Goal: Information Seeking & Learning: Learn about a topic

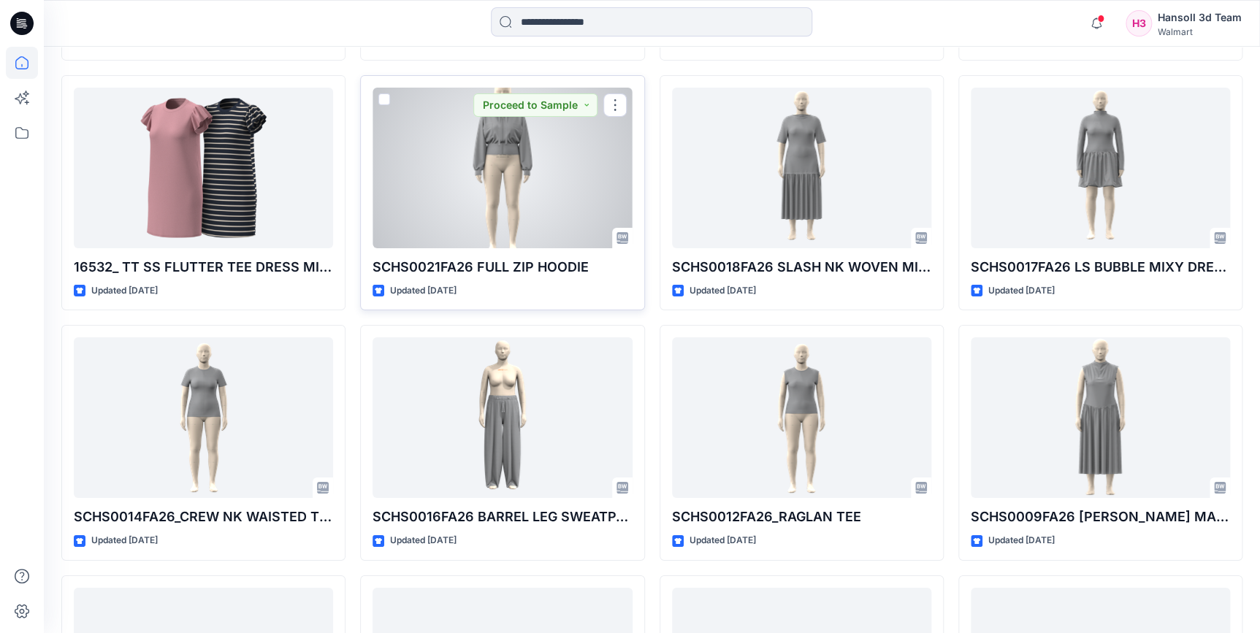
scroll to position [2394, 0]
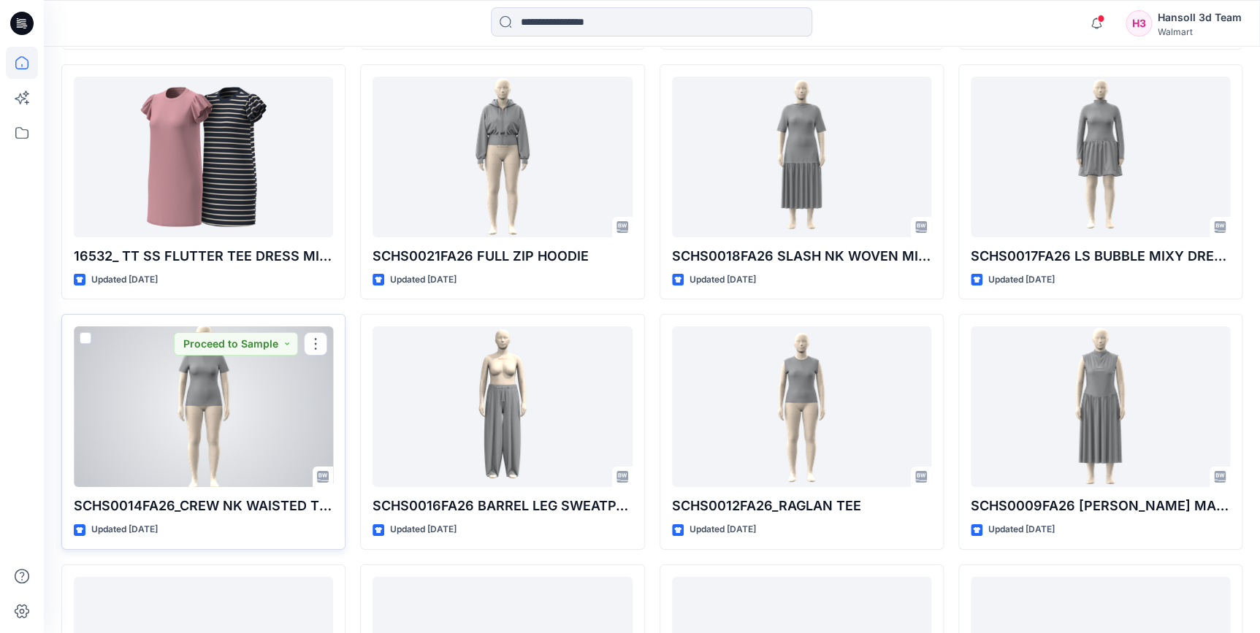
click at [202, 419] on div at bounding box center [203, 407] width 259 height 161
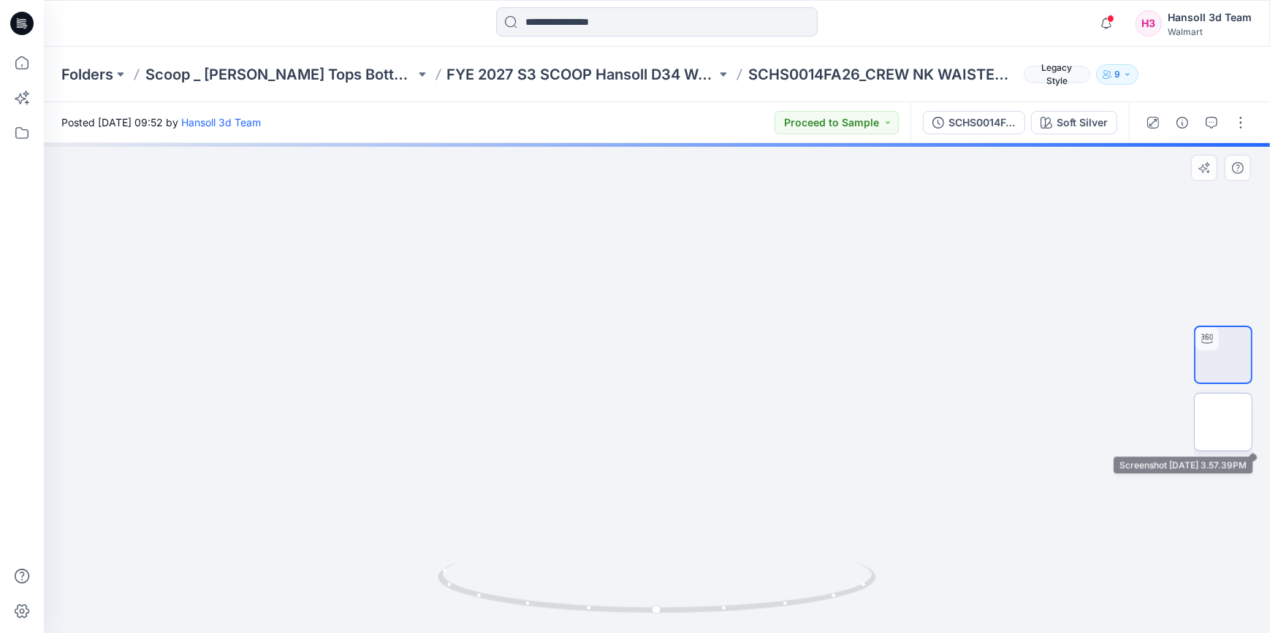
click at [1223, 422] on img at bounding box center [1223, 422] width 0 height 0
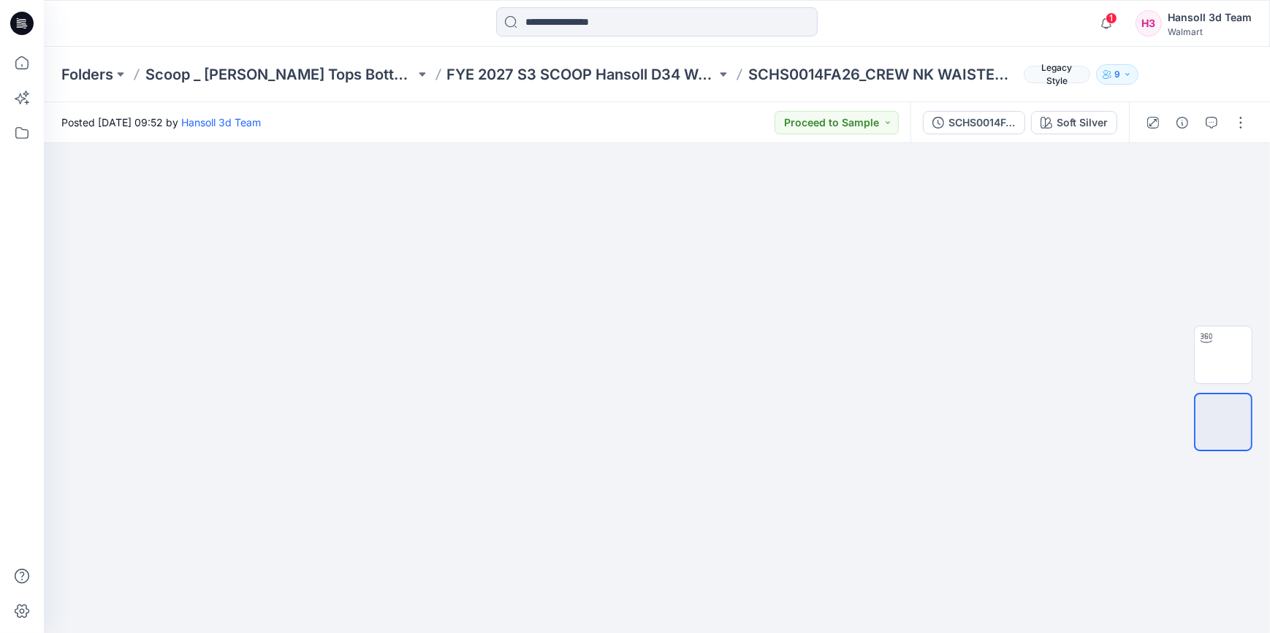
click at [533, 61] on div "Folders Scoop _ [PERSON_NAME] Missy Tops Bottoms Dresses FYE 2027 S3 SCOOP Hans…" at bounding box center [657, 75] width 1226 height 56
click at [542, 69] on p "FYE 2027 S3 SCOOP Hansoll D34 Womens Knits" at bounding box center [582, 74] width 270 height 20
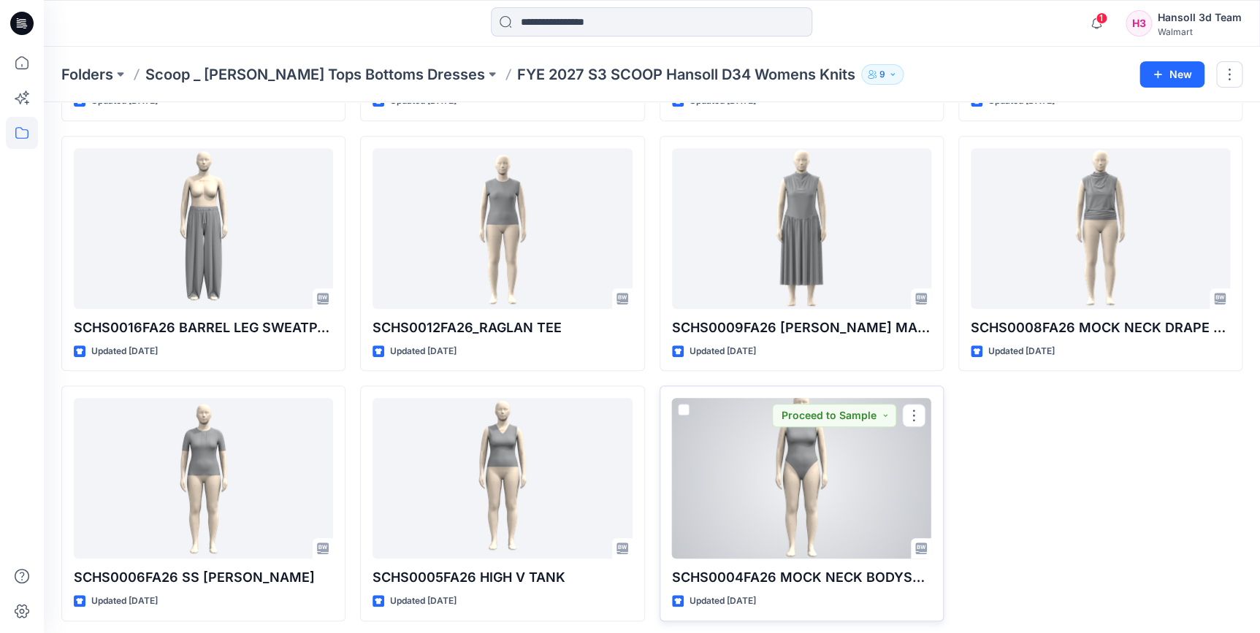
scroll to position [283, 0]
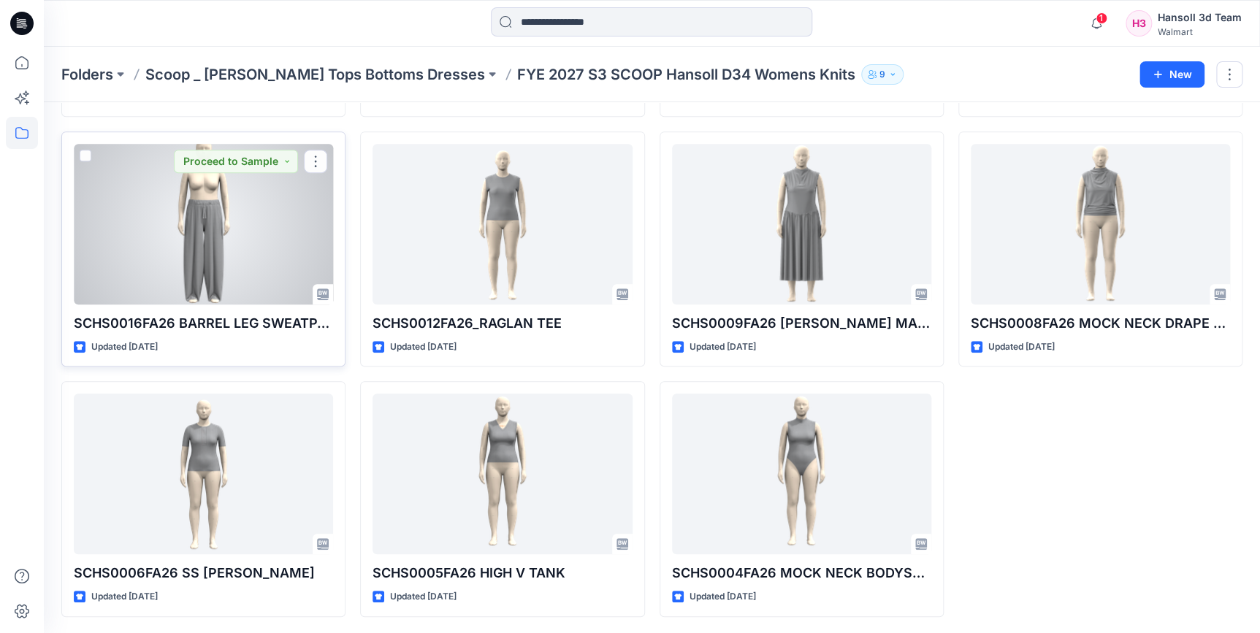
click at [205, 281] on div at bounding box center [203, 224] width 259 height 161
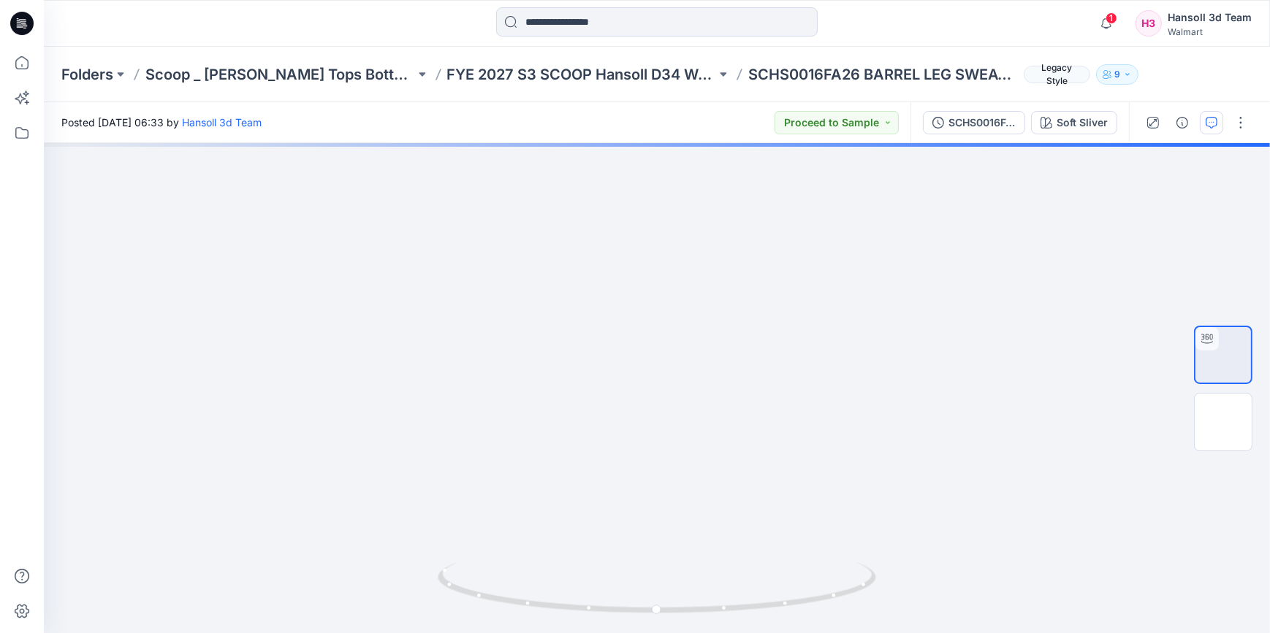
click at [1213, 129] on button "button" at bounding box center [1211, 122] width 23 height 23
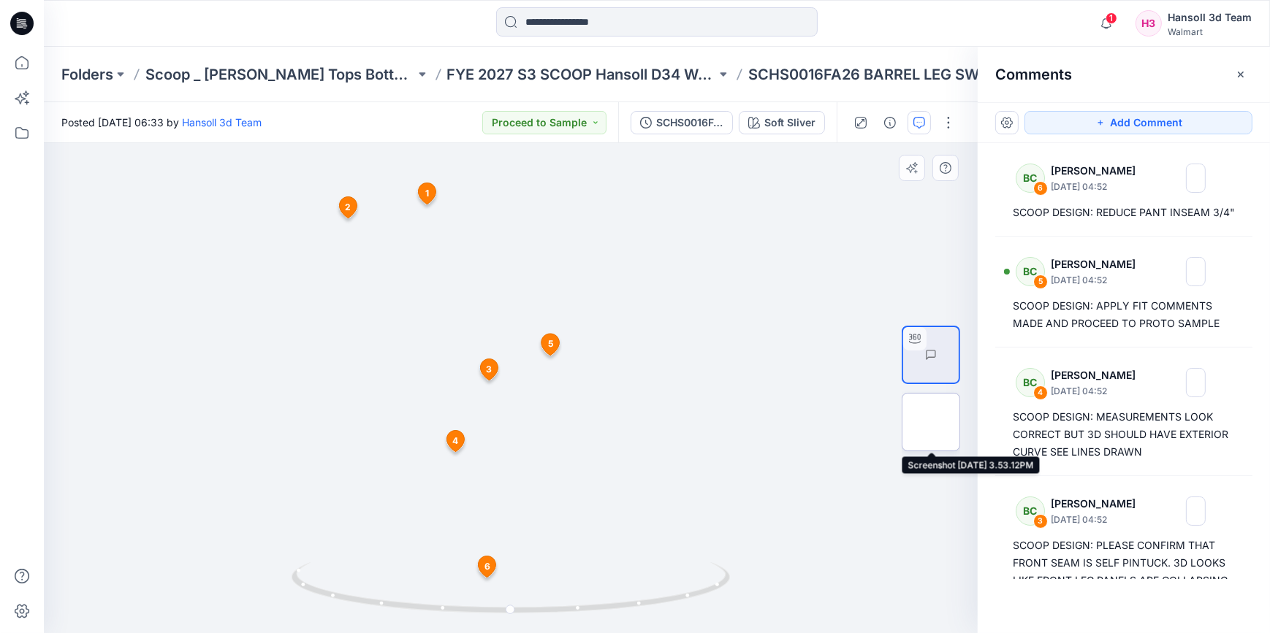
click at [931, 422] on img at bounding box center [931, 422] width 0 height 0
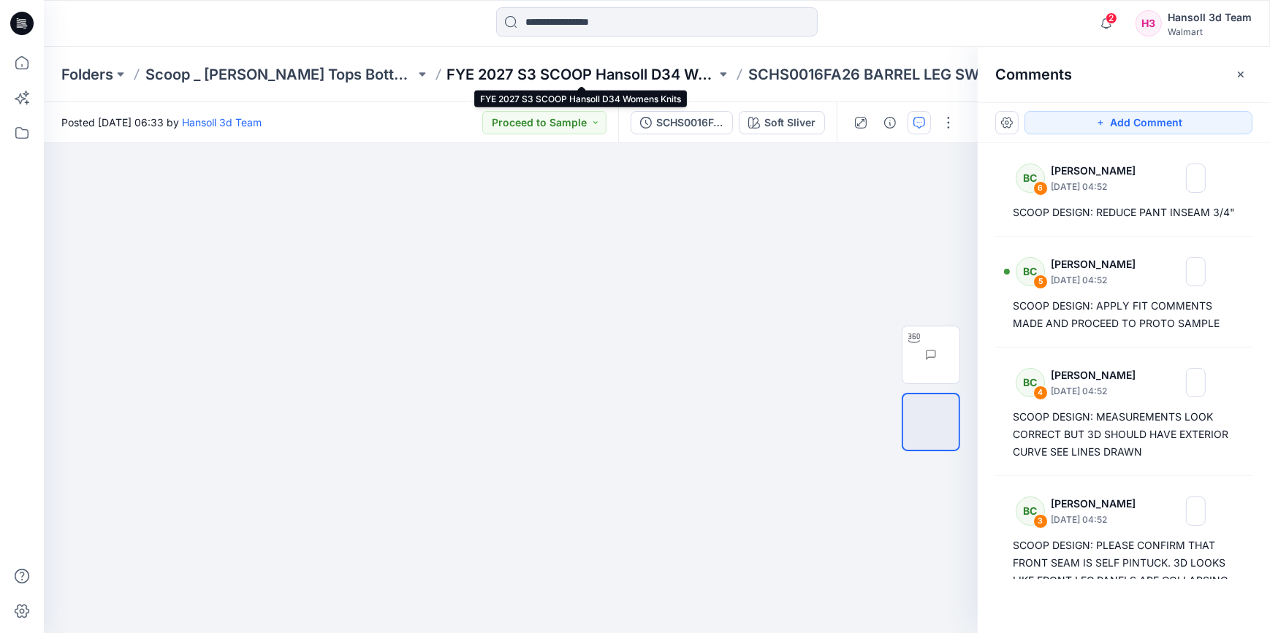
click at [520, 70] on p "FYE 2027 S3 SCOOP Hansoll D34 Womens Knits" at bounding box center [582, 74] width 270 height 20
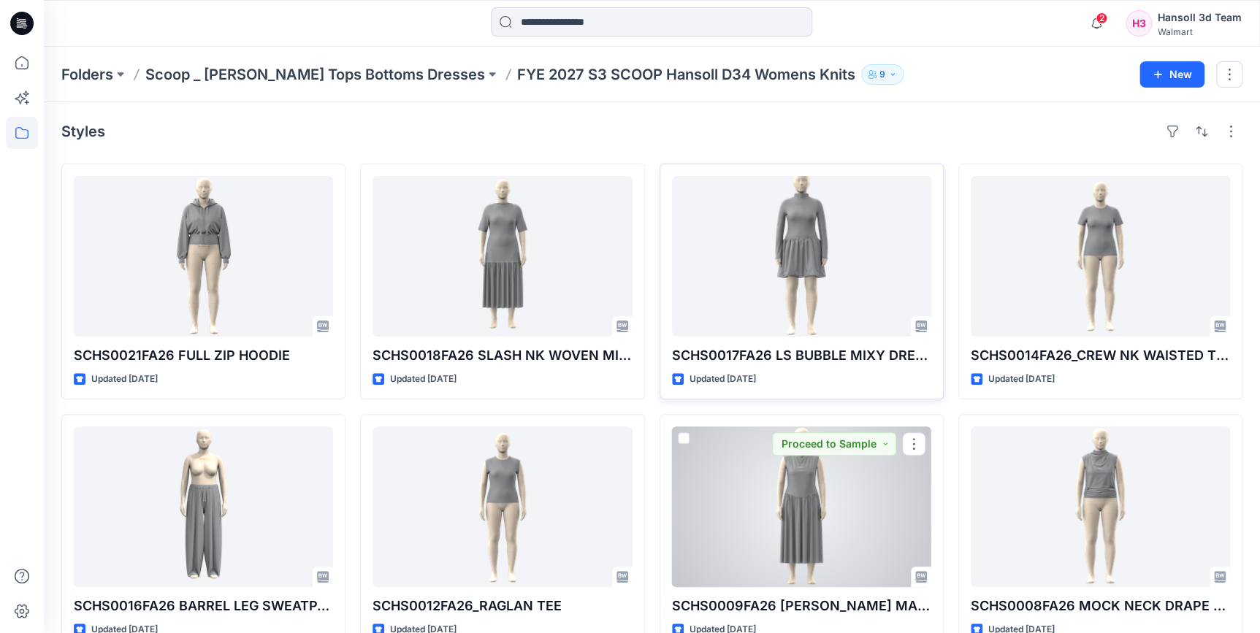
click at [736, 321] on div at bounding box center [801, 256] width 259 height 161
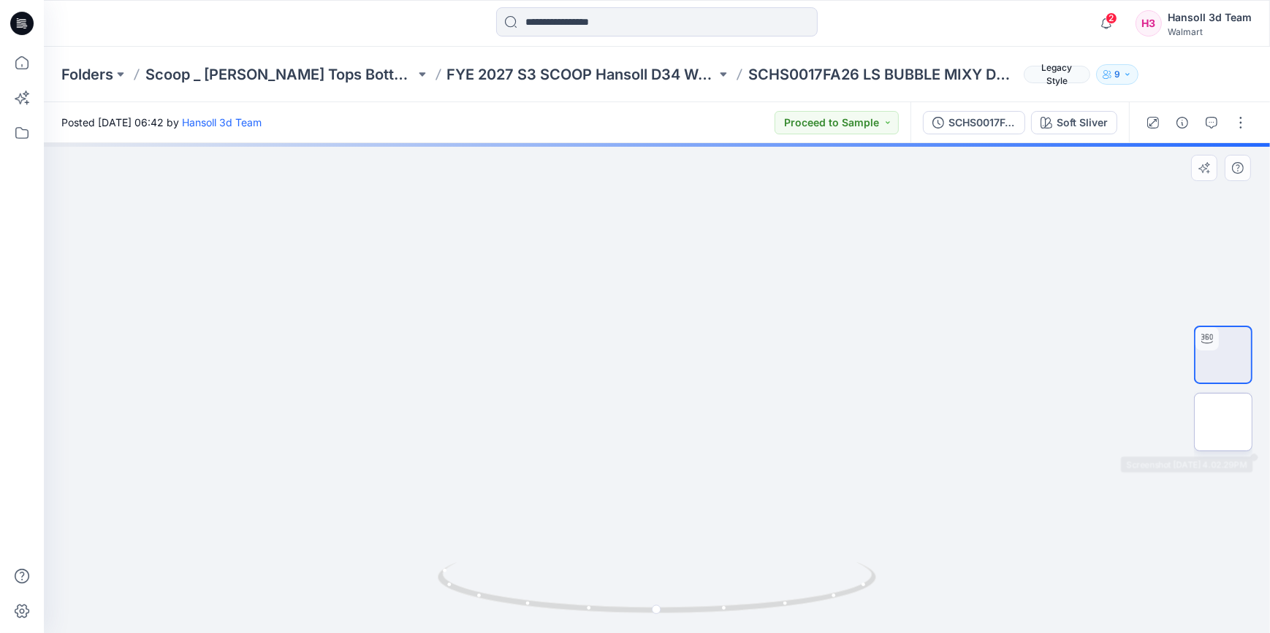
click at [1223, 422] on img at bounding box center [1223, 422] width 0 height 0
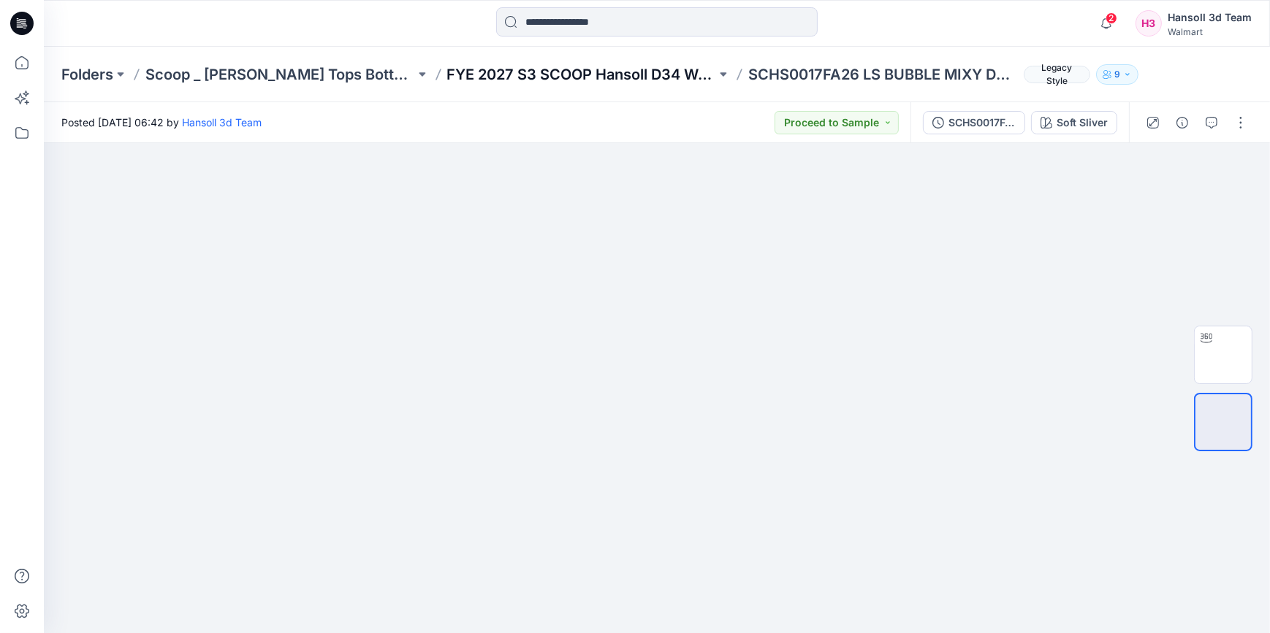
click at [606, 72] on p "FYE 2027 S3 SCOOP Hansoll D34 Womens Knits" at bounding box center [582, 74] width 270 height 20
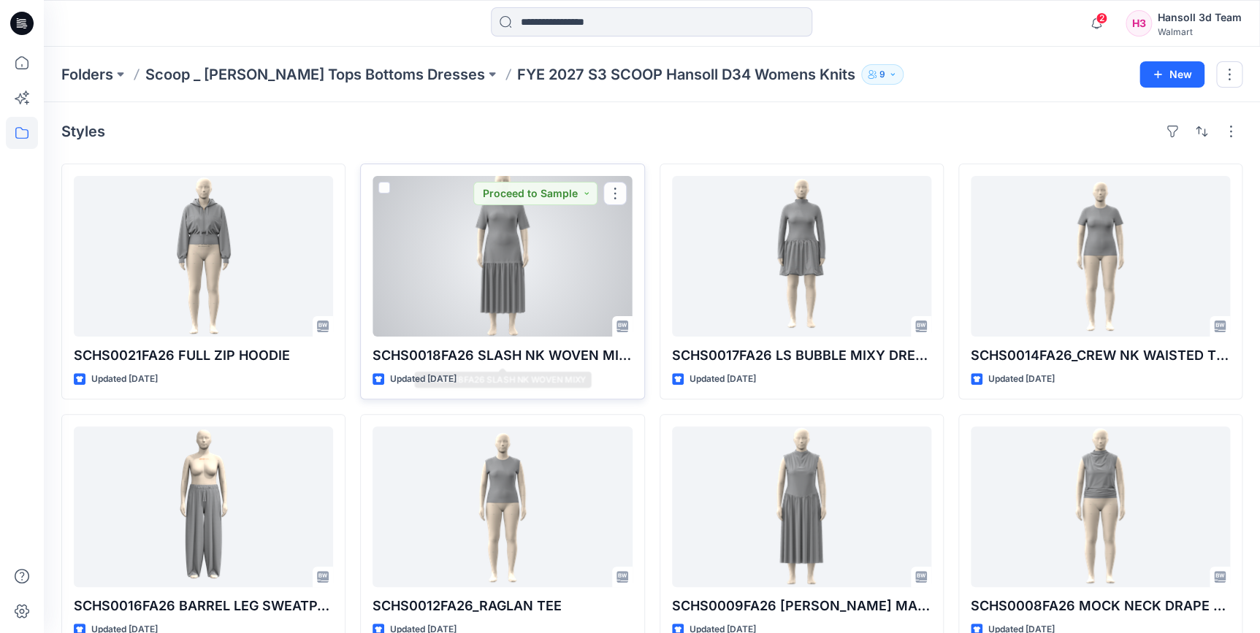
click at [472, 290] on div at bounding box center [502, 256] width 259 height 161
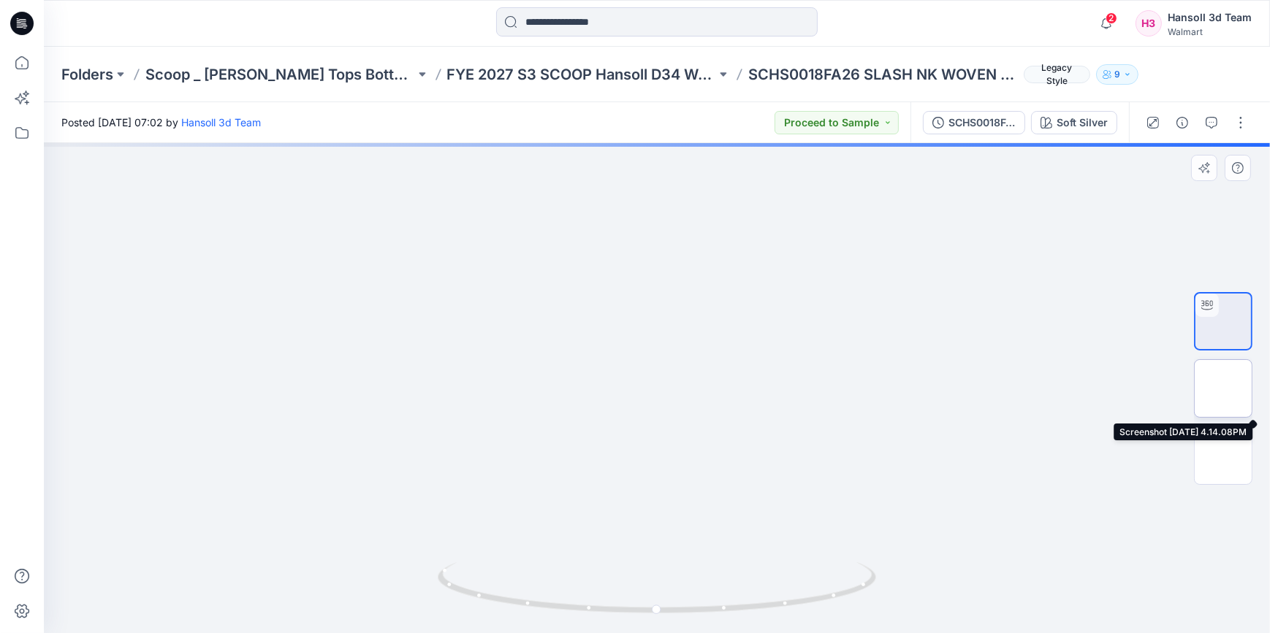
click at [1223, 389] on img at bounding box center [1223, 389] width 0 height 0
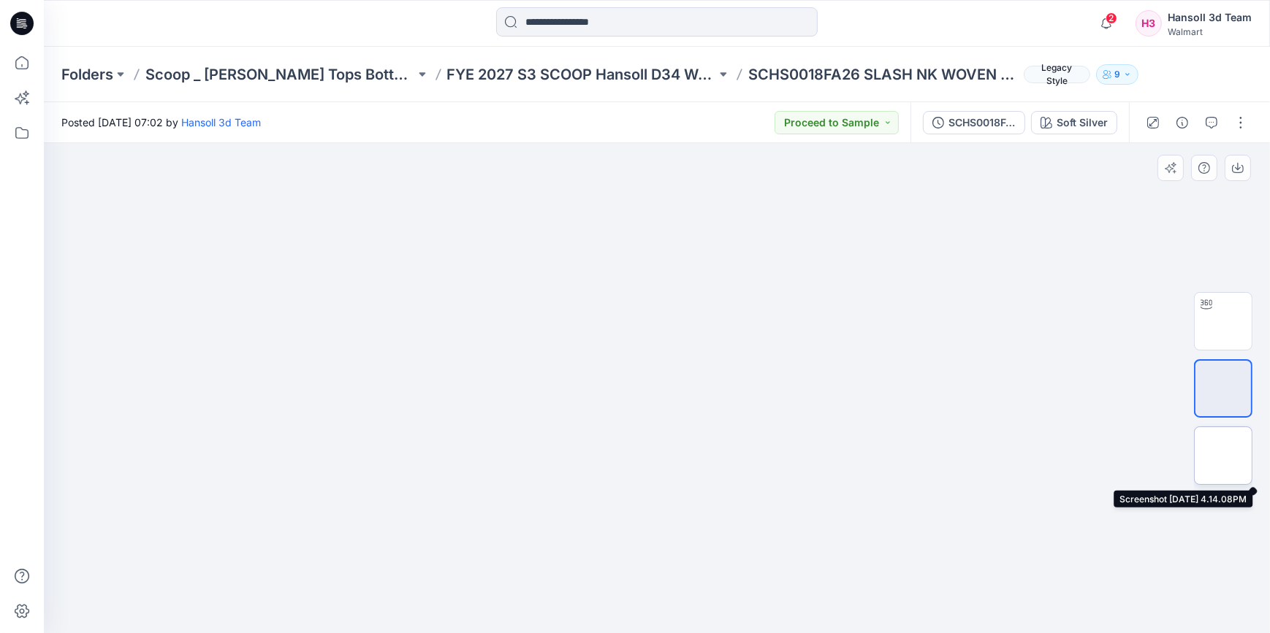
click at [1223, 456] on img at bounding box center [1223, 456] width 0 height 0
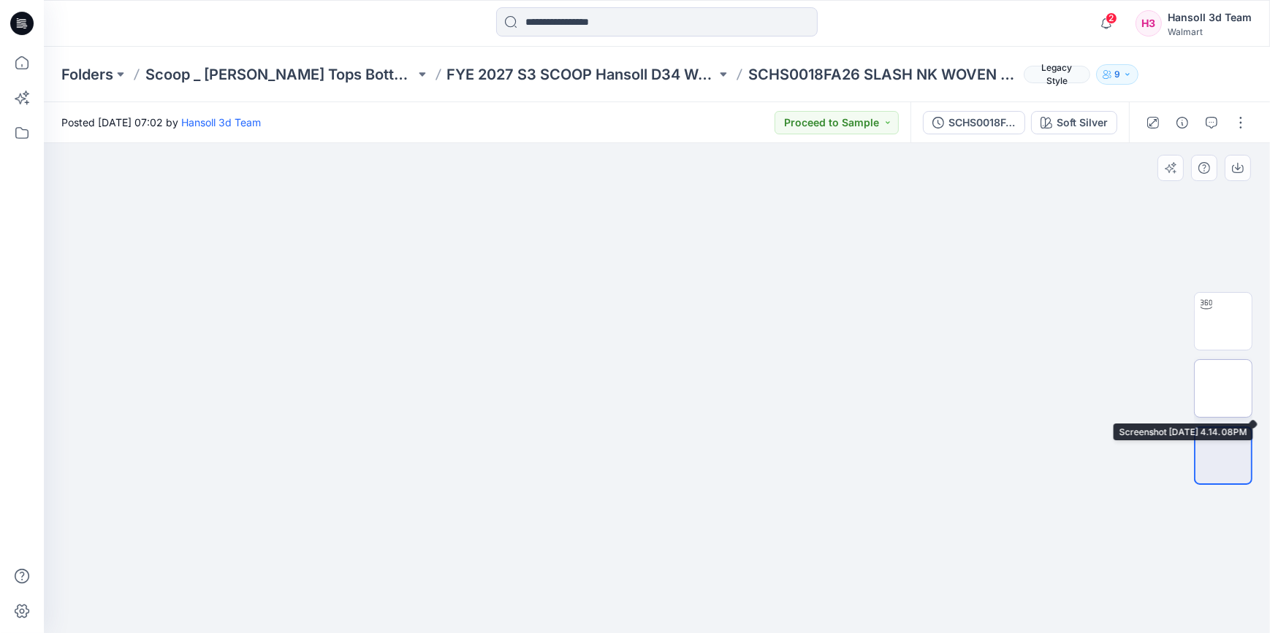
click at [1223, 389] on img at bounding box center [1223, 389] width 0 height 0
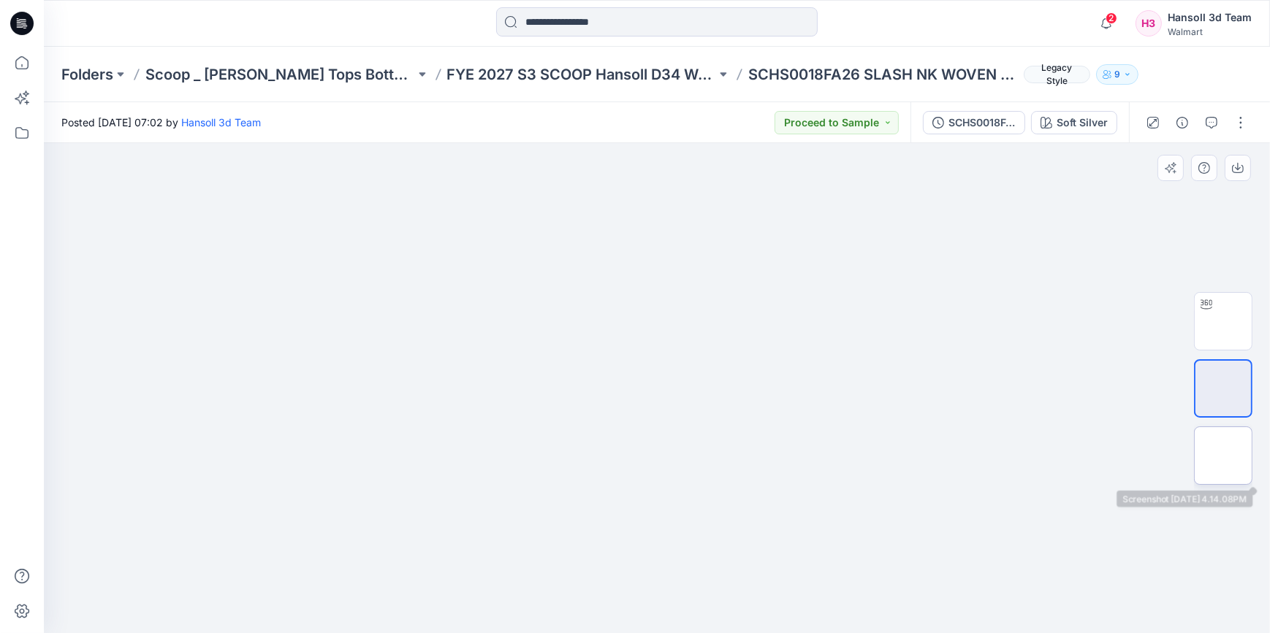
click at [1223, 456] on img at bounding box center [1223, 456] width 0 height 0
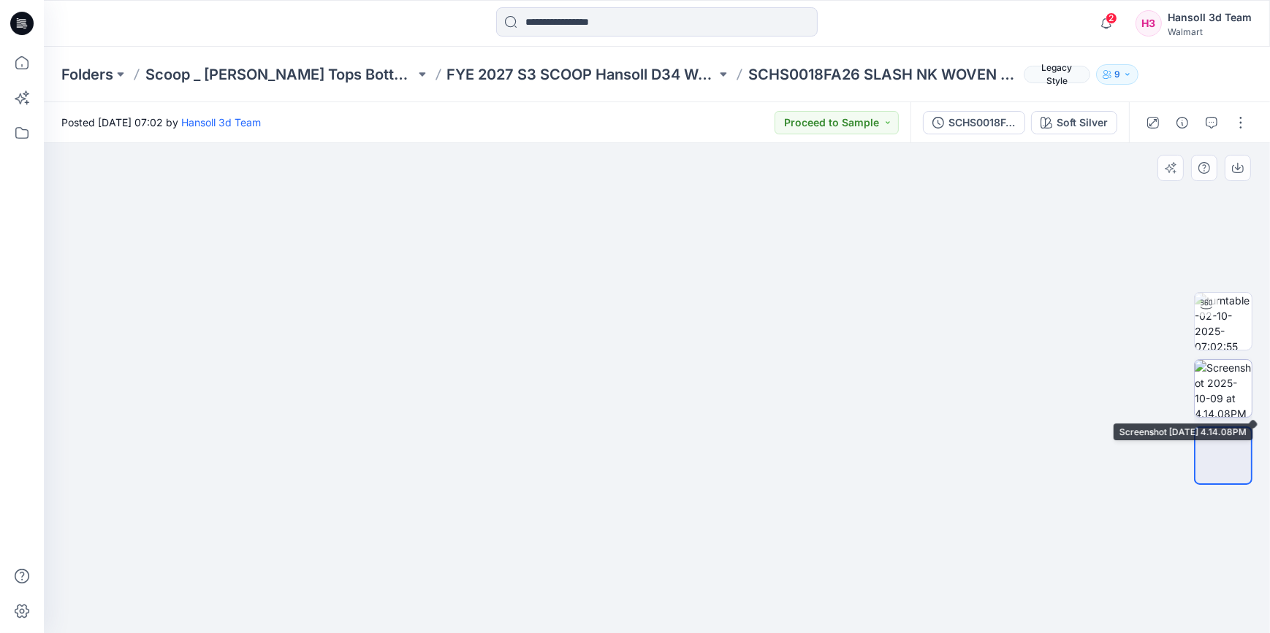
click at [1206, 403] on img at bounding box center [1223, 388] width 57 height 57
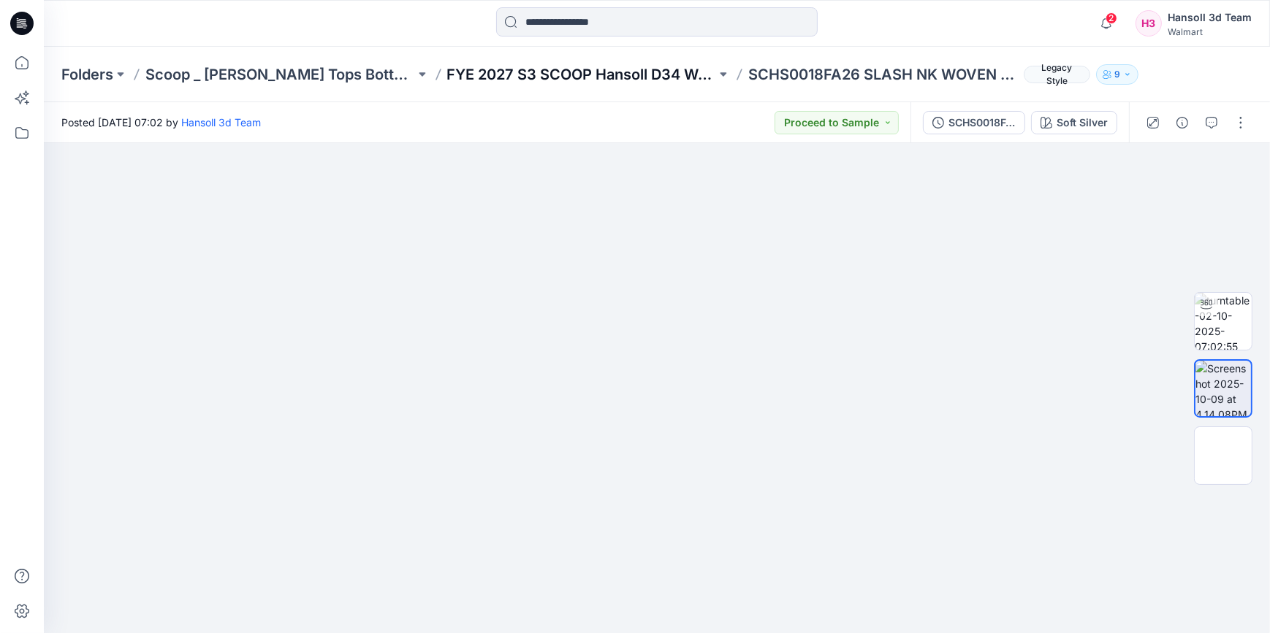
click at [598, 81] on p "FYE 2027 S3 SCOOP Hansoll D34 Womens Knits" at bounding box center [582, 74] width 270 height 20
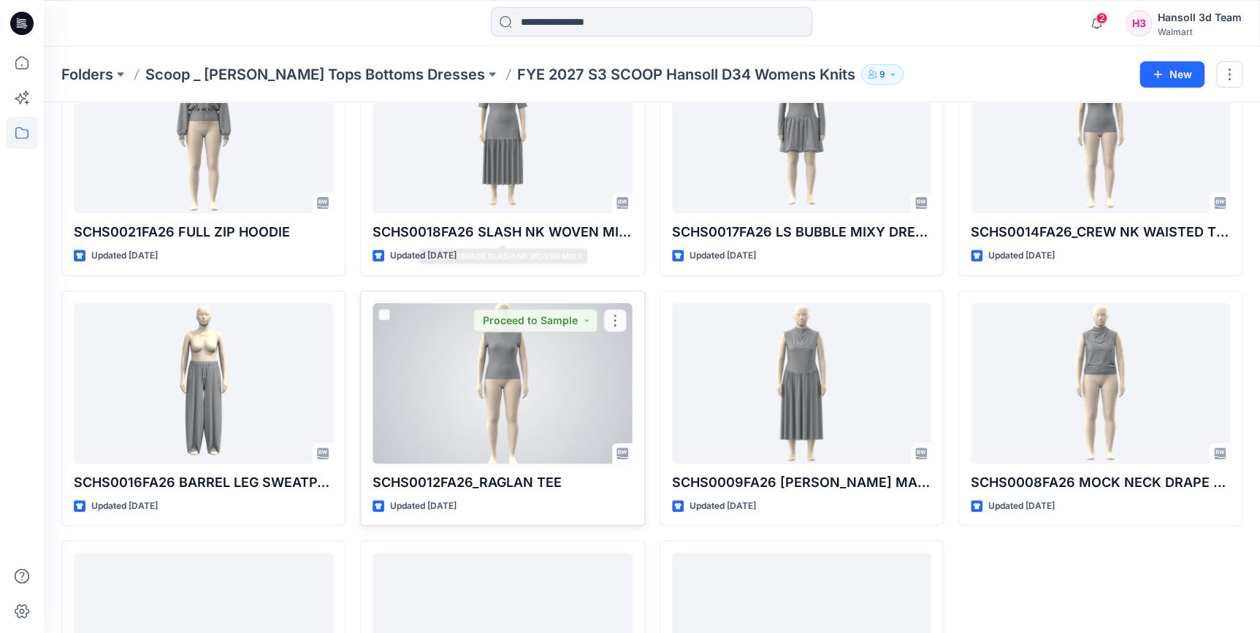
scroll to position [132, 0]
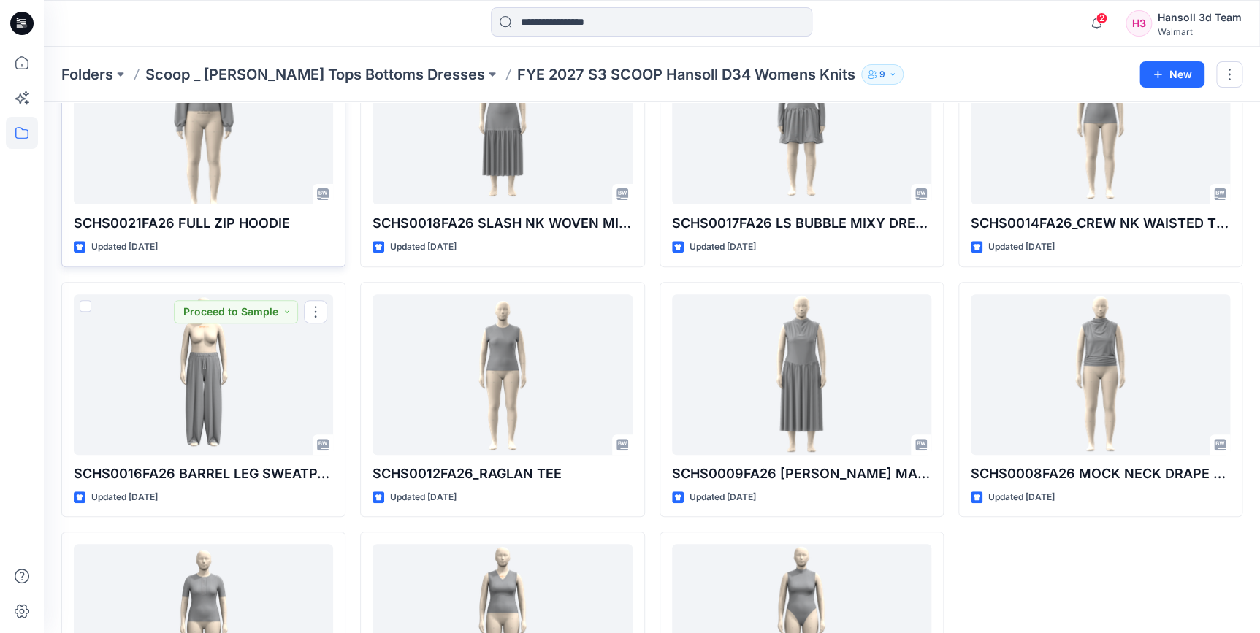
click at [199, 213] on p "SCHS0021FA26 FULL ZIP HOODIE" at bounding box center [203, 223] width 259 height 20
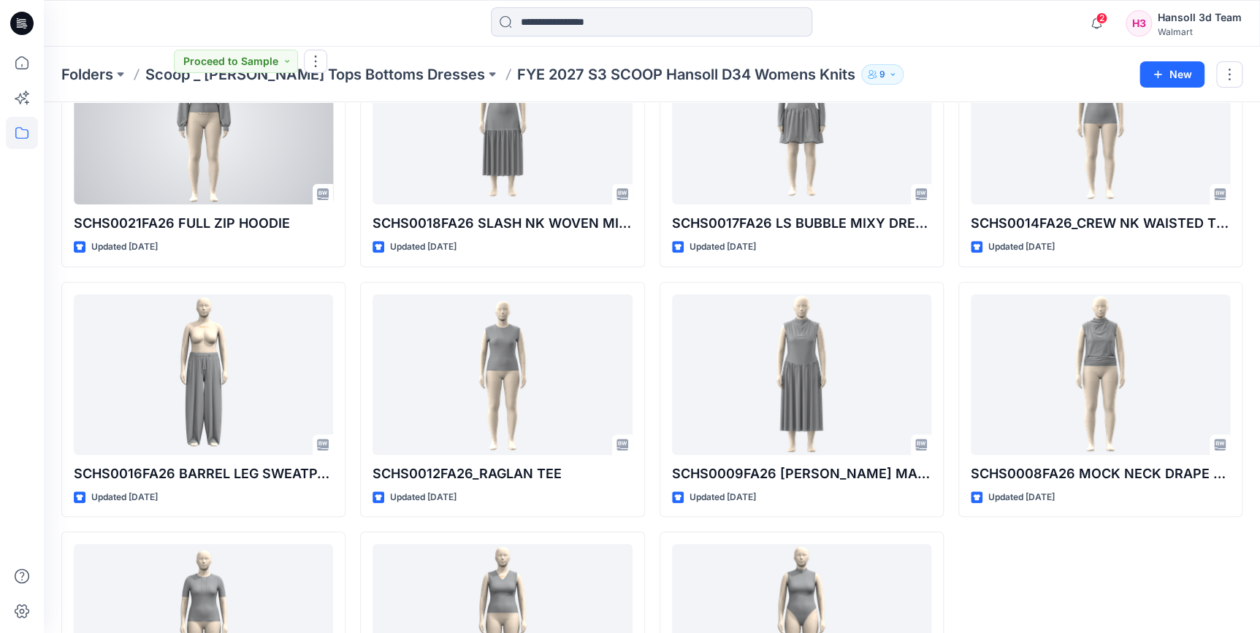
click at [191, 175] on div at bounding box center [203, 124] width 259 height 161
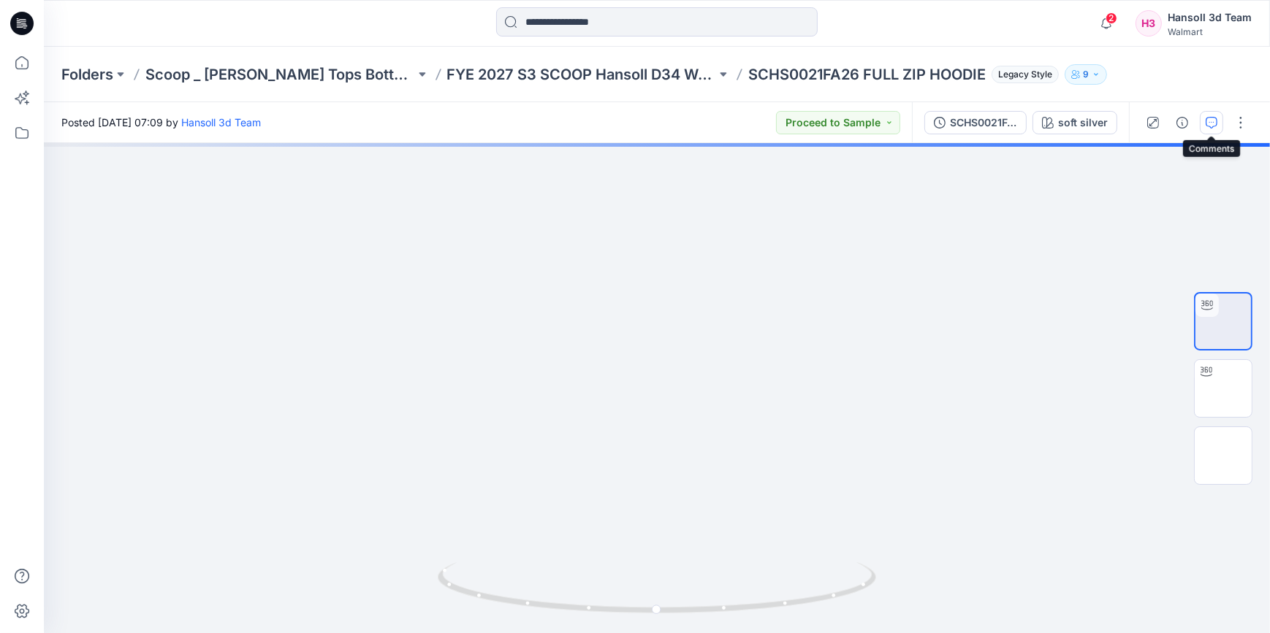
click at [1208, 117] on icon "button" at bounding box center [1212, 123] width 12 height 12
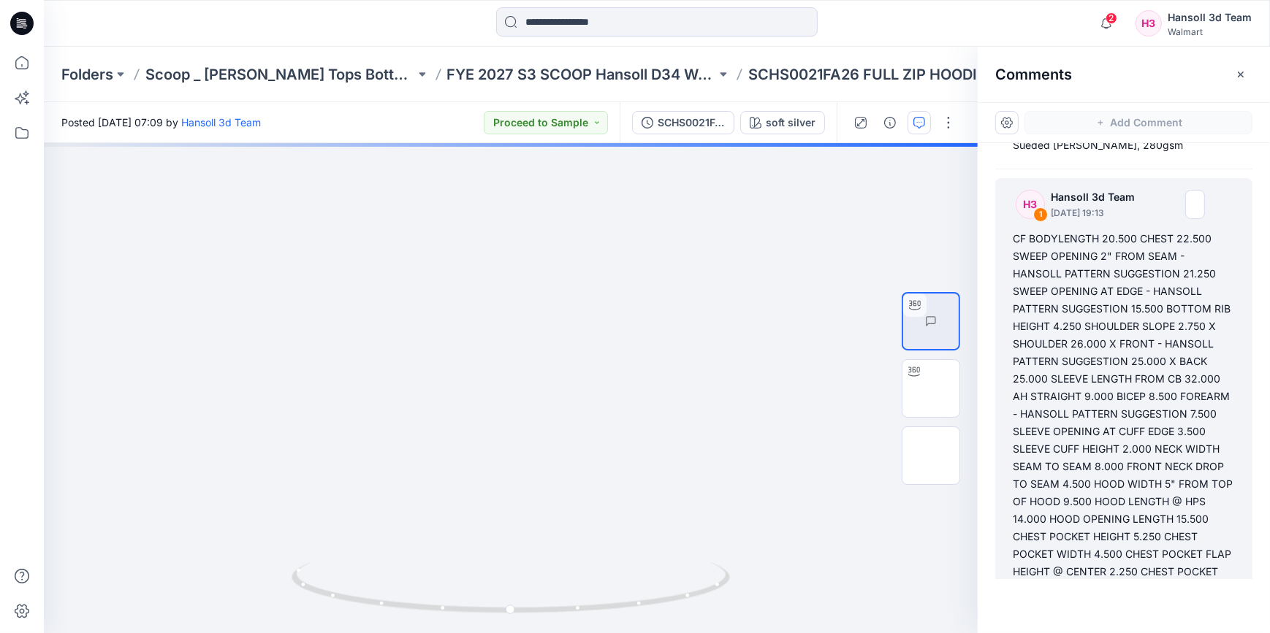
scroll to position [468, 0]
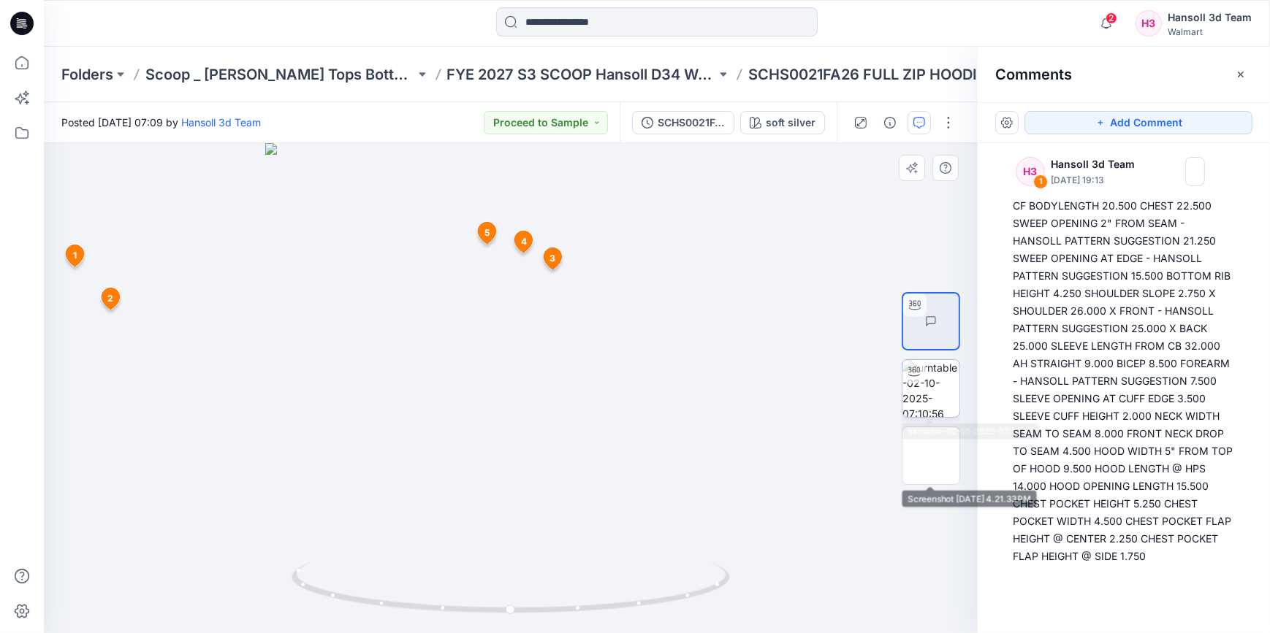
click at [926, 400] on img at bounding box center [930, 388] width 57 height 57
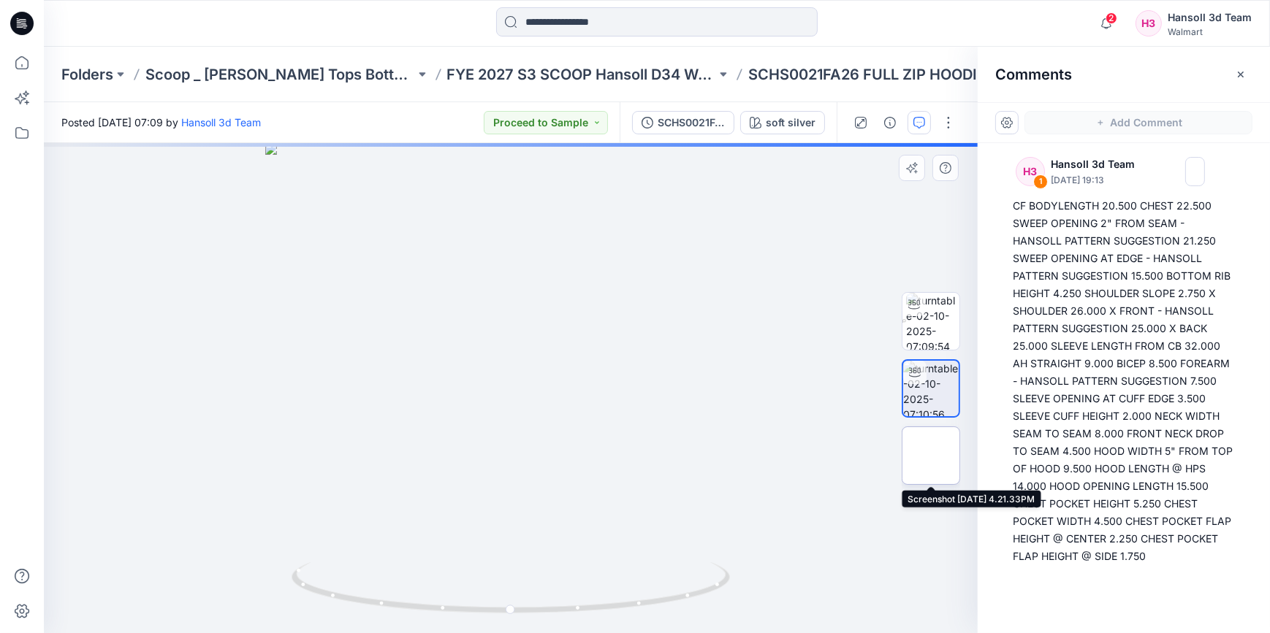
click at [931, 456] on img at bounding box center [931, 456] width 0 height 0
